Goal: Register for event/course

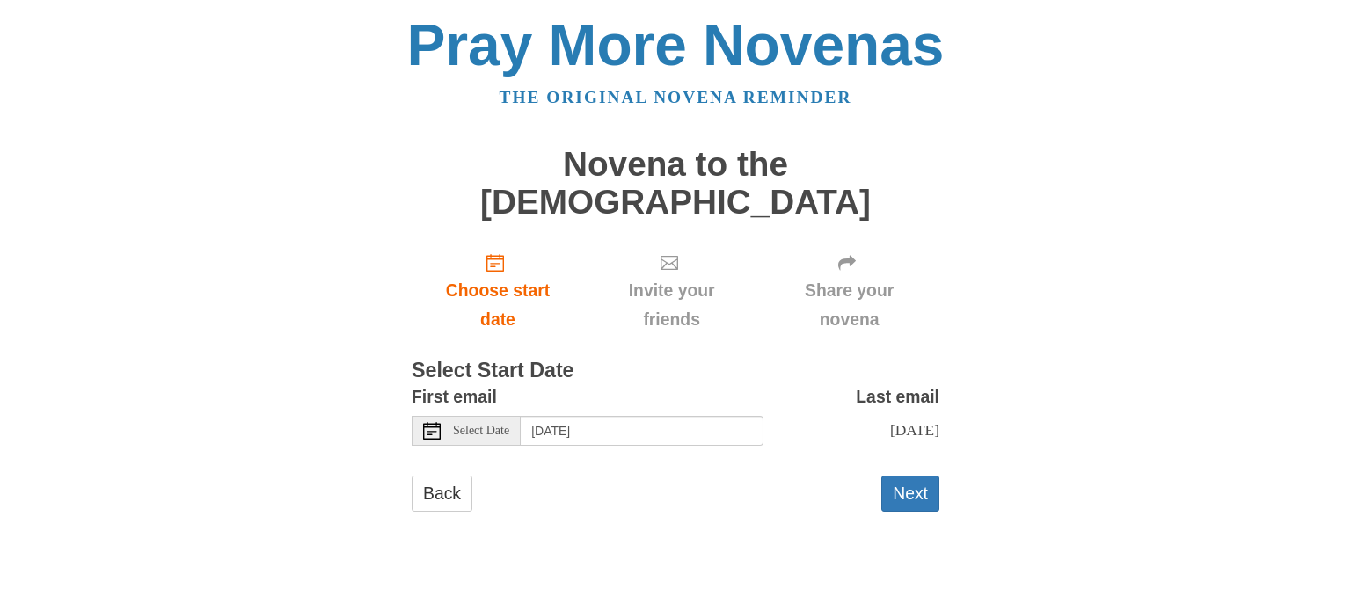
click at [509, 425] on span "Select Date" at bounding box center [481, 431] width 56 height 12
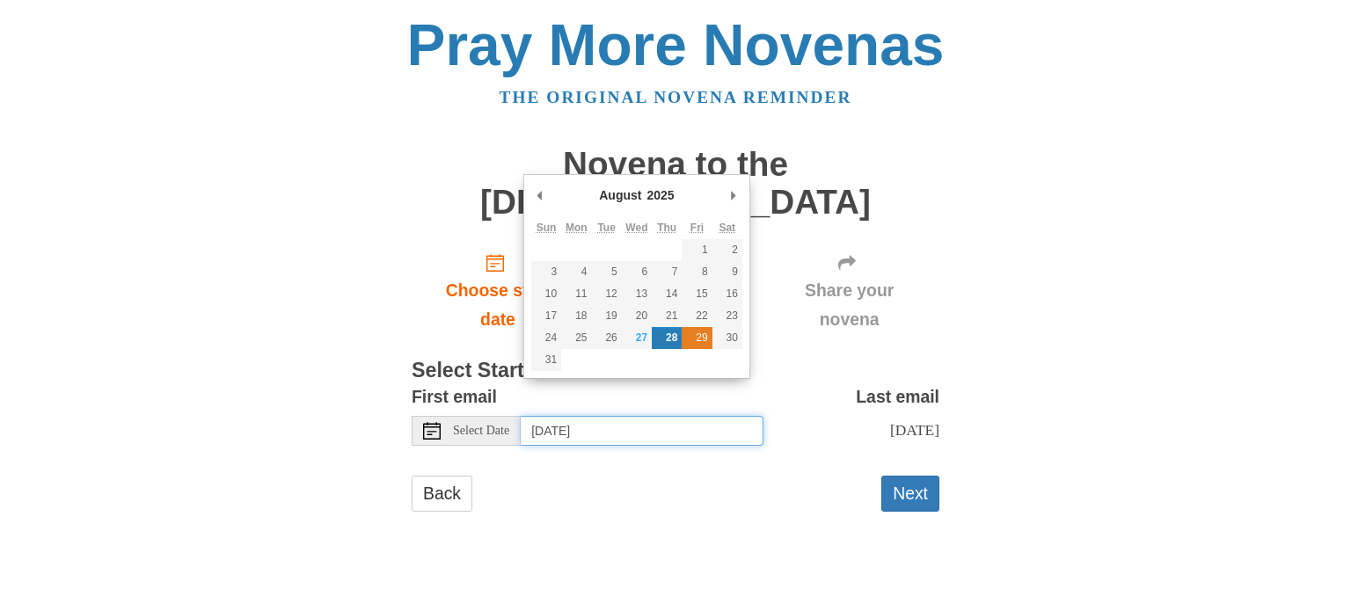
type input "Friday, August 29th"
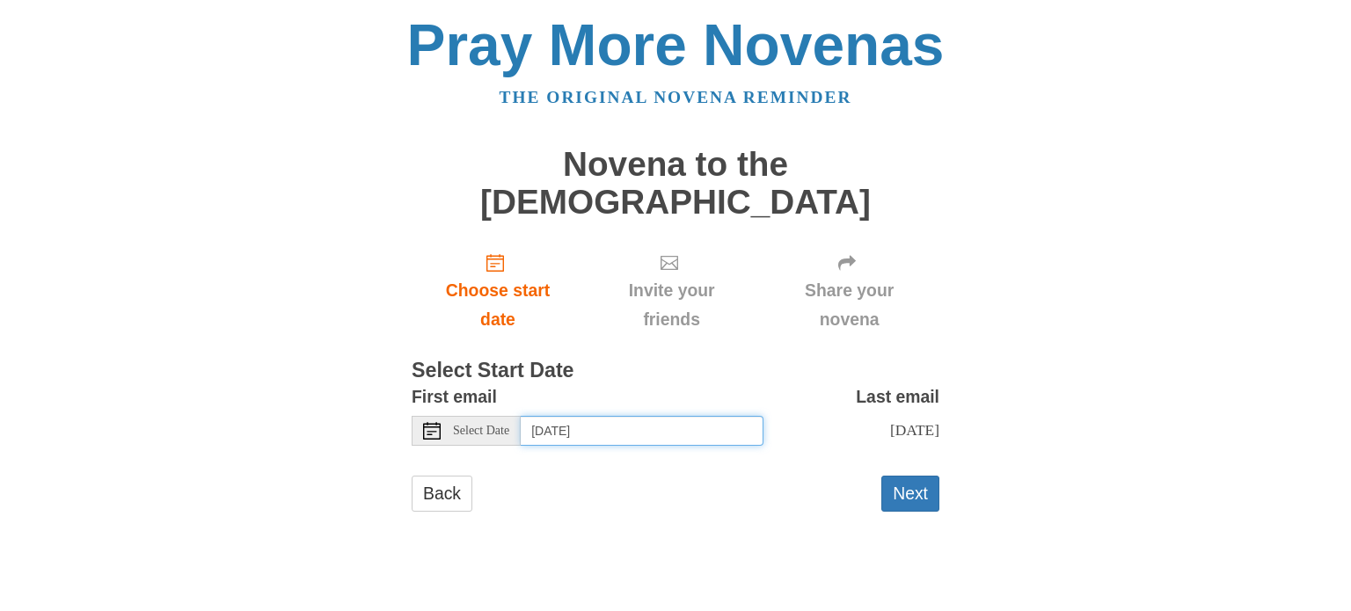
click at [644, 416] on input "Friday, August 29th" at bounding box center [642, 431] width 243 height 30
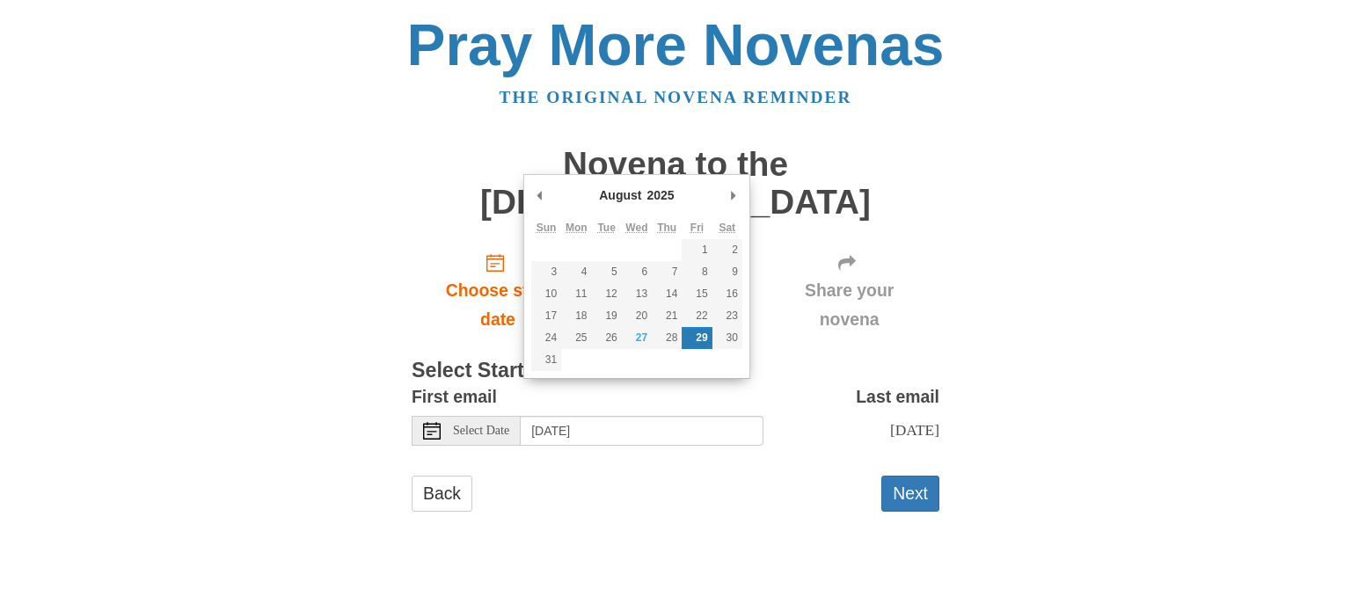
click at [662, 428] on form "First email Select Date Friday, August 29th Last email Sunday, September 7th Se…" at bounding box center [676, 456] width 528 height 147
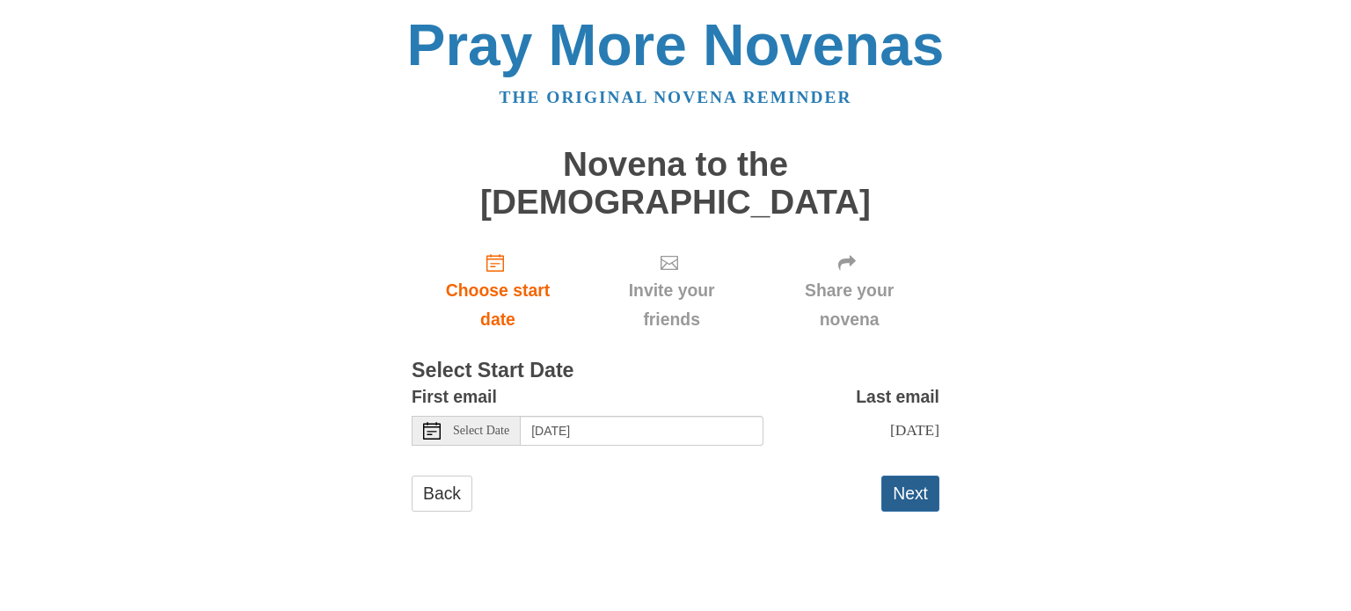
click at [920, 476] on button "Next" at bounding box center [910, 494] width 58 height 36
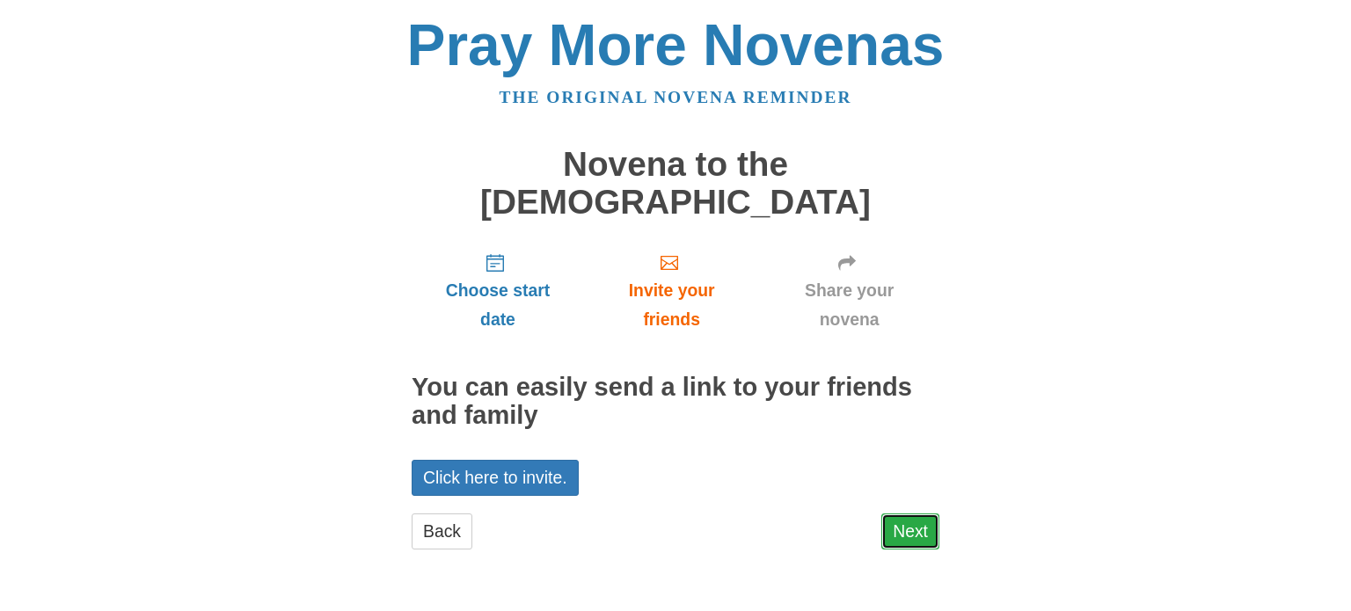
click at [909, 514] on link "Next" at bounding box center [910, 532] width 58 height 36
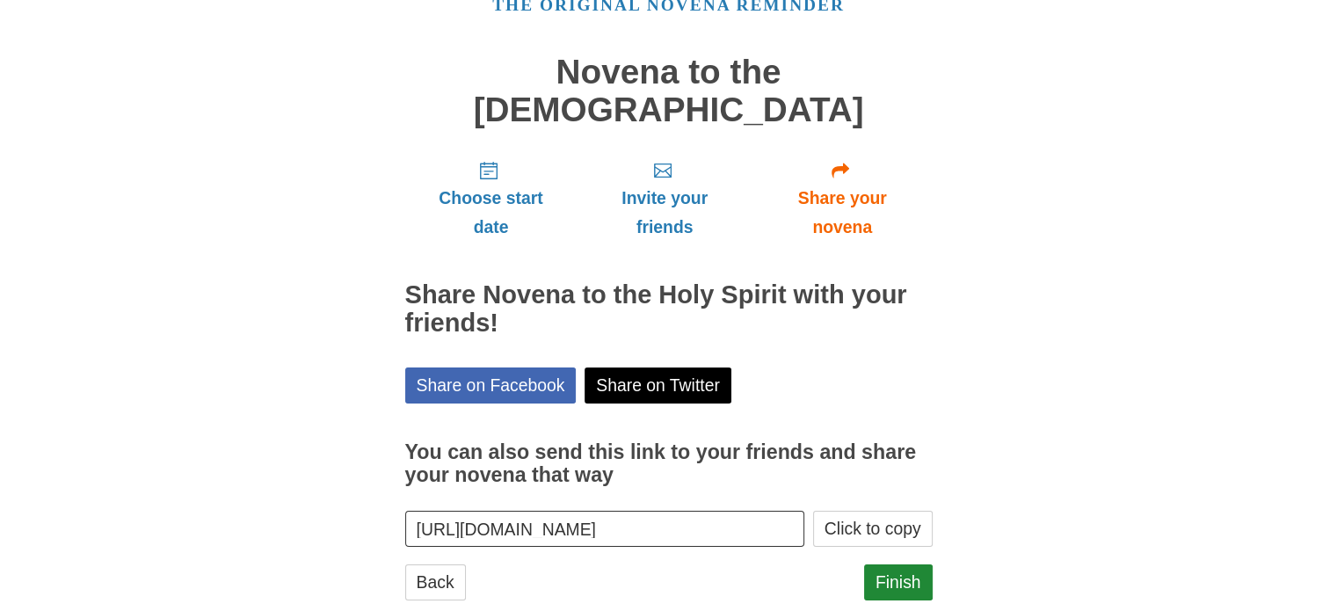
scroll to position [94, 0]
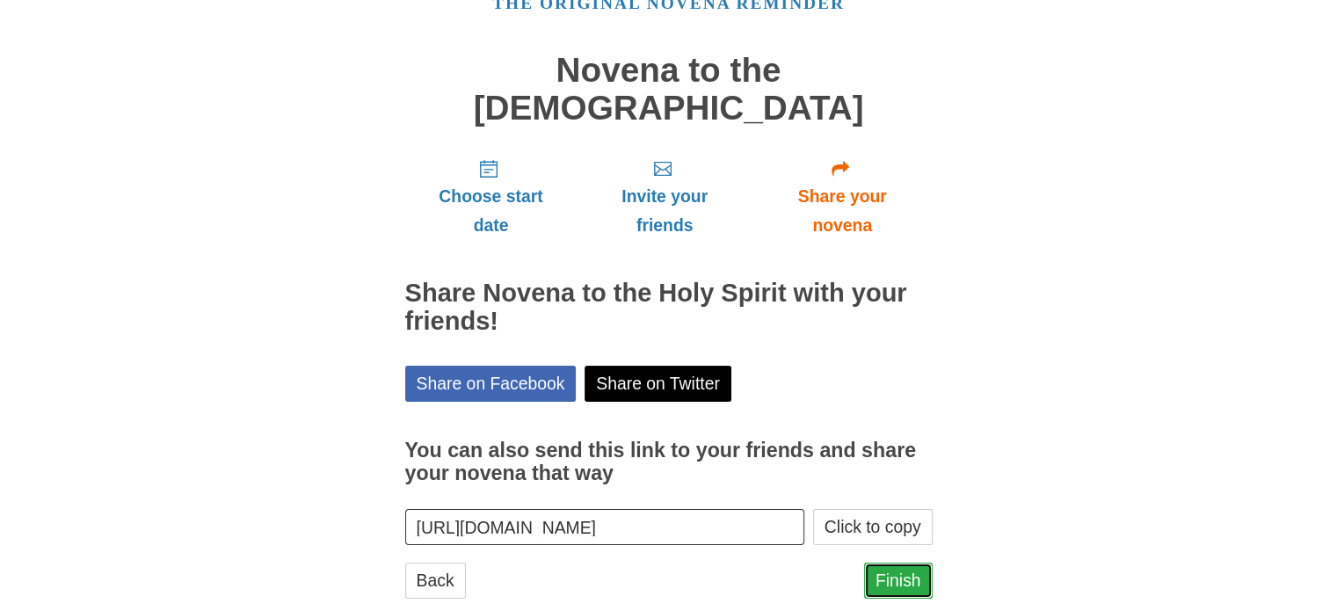
click at [881, 563] on link "Finish" at bounding box center [898, 581] width 69 height 36
